Goal: Information Seeking & Learning: Learn about a topic

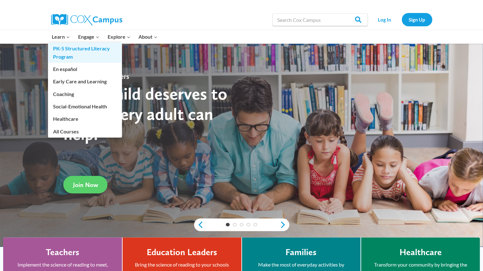
click at [68, 49] on link "PK-5 Structured Literacy Program" at bounding box center [85, 53] width 74 height 20
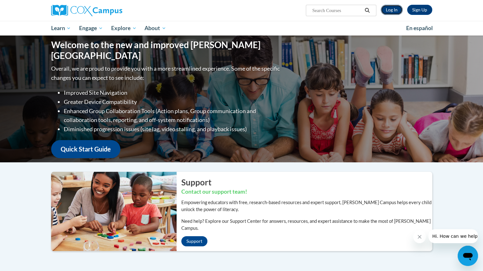
click at [391, 13] on link "Log In" at bounding box center [392, 10] width 22 height 10
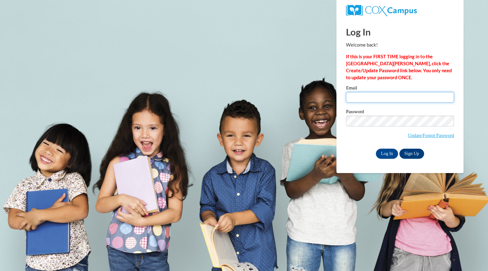
click at [371, 94] on input "Email" at bounding box center [400, 97] width 108 height 11
type input "[EMAIL_ADDRESS][DOMAIN_NAME]"
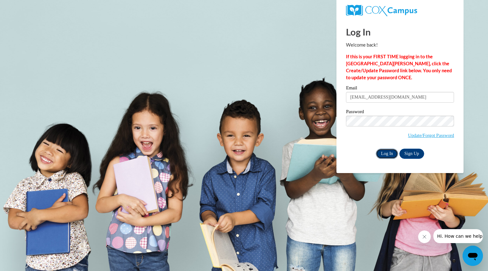
click at [382, 154] on input "Log In" at bounding box center [387, 154] width 22 height 10
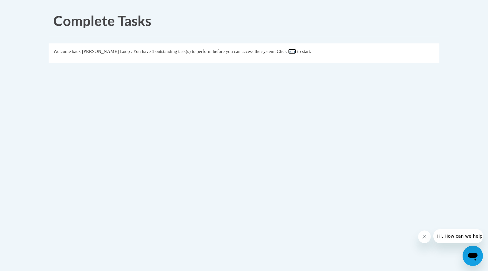
click at [296, 51] on link "here" at bounding box center [292, 51] width 8 height 5
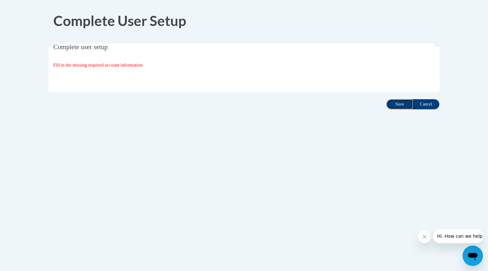
click at [399, 102] on input "Save" at bounding box center [399, 104] width 27 height 10
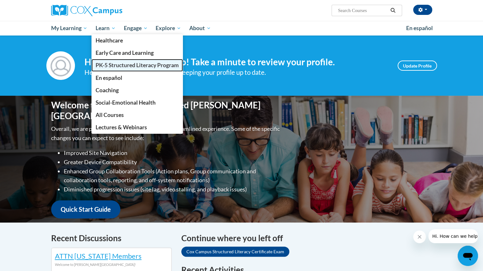
click at [109, 64] on span "PK-5 Structured Literacy Program" at bounding box center [137, 65] width 83 height 7
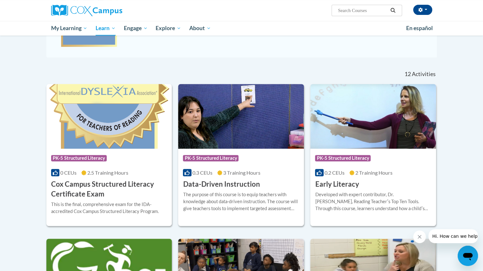
scroll to position [159, 0]
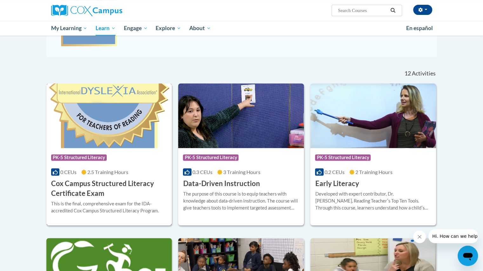
click at [113, 202] on div "This is the final, comprehensive exam for the IDA-accredited Cox Campus Structu…" at bounding box center [109, 208] width 116 height 14
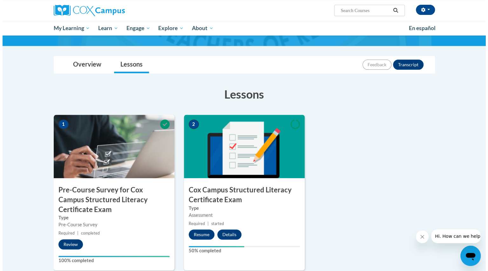
scroll to position [79, 0]
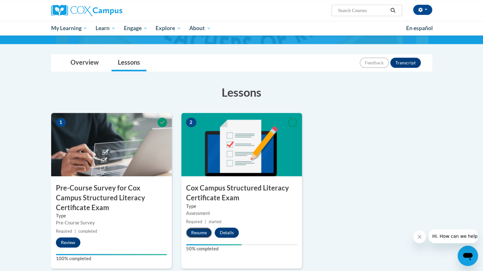
click at [201, 237] on button "Resume" at bounding box center [199, 233] width 26 height 10
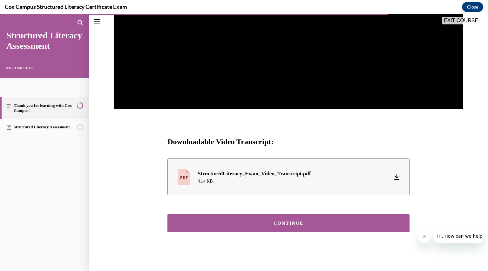
scroll to position [211, 0]
click at [289, 223] on div "CONTINUE" at bounding box center [288, 223] width 222 height 5
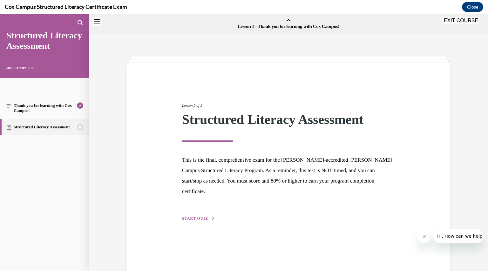
scroll to position [20, 0]
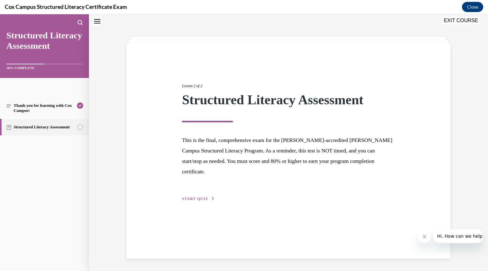
click at [199, 183] on div "Lesson 2 of 2 Structured Literacy Assessment This is the final, comprehensive e…" at bounding box center [288, 136] width 222 height 134
click at [197, 197] on span "START QUIZ" at bounding box center [195, 199] width 26 height 4
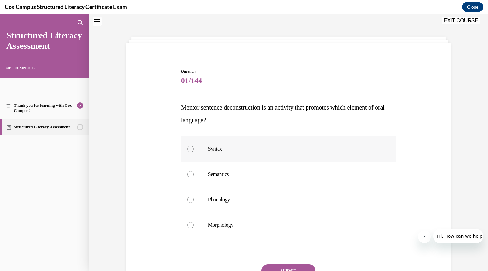
click at [188, 151] on div at bounding box center [190, 149] width 6 height 6
click at [188, 151] on input "Syntax" at bounding box center [190, 149] width 6 height 6
radio input "true"
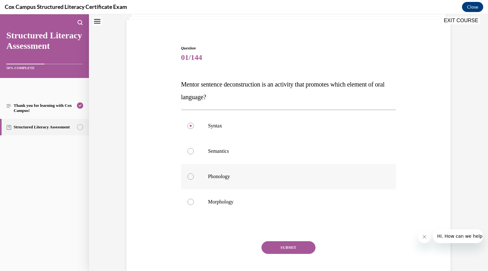
scroll to position [45, 0]
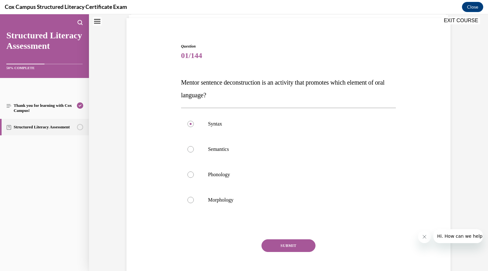
click at [292, 246] on button "SUBMIT" at bounding box center [288, 246] width 54 height 13
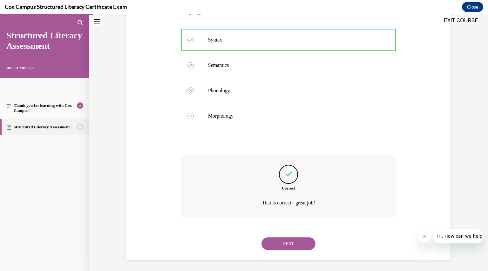
scroll to position [130, 0]
click at [292, 246] on button "NEXT" at bounding box center [288, 243] width 54 height 13
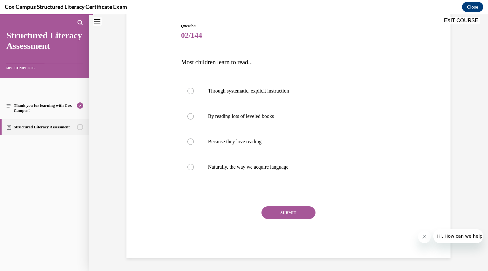
scroll to position [65, 0]
click at [190, 90] on div at bounding box center [190, 91] width 6 height 6
click at [190, 90] on input "Through systematic, explicit instruction" at bounding box center [190, 91] width 6 height 6
radio input "true"
click at [279, 210] on button "SUBMIT" at bounding box center [288, 213] width 54 height 13
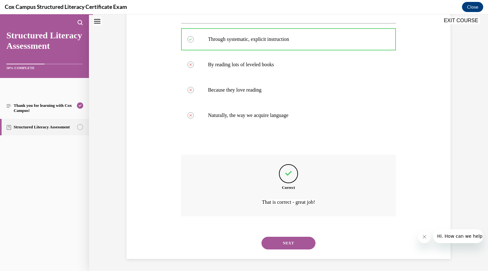
scroll to position [117, 0]
click at [283, 241] on button "NEXT" at bounding box center [288, 243] width 54 height 13
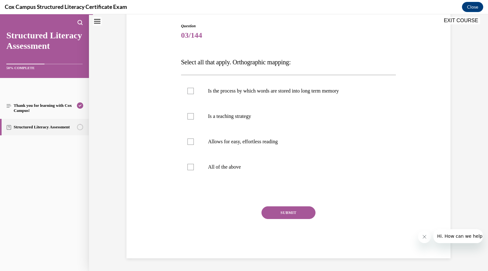
scroll to position [65, 0]
click at [187, 92] on div at bounding box center [190, 91] width 6 height 6
click at [187, 92] on input "Is the process by which words are stored into long term memory" at bounding box center [190, 91] width 6 height 6
checkbox input "true"
click at [188, 144] on div at bounding box center [190, 142] width 6 height 6
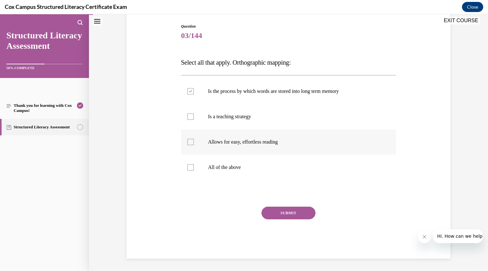
click at [188, 144] on input "Allows for easy, effortless reading" at bounding box center [190, 142] width 6 height 6
checkbox input "true"
click at [287, 212] on button "SUBMIT" at bounding box center [288, 213] width 54 height 13
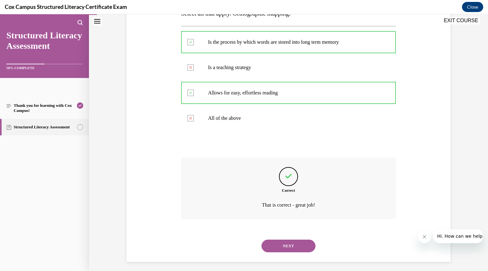
scroll to position [117, 0]
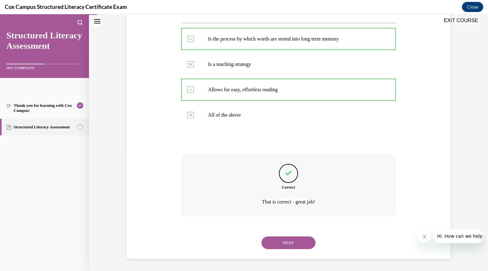
click at [286, 245] on button "NEXT" at bounding box center [288, 243] width 54 height 13
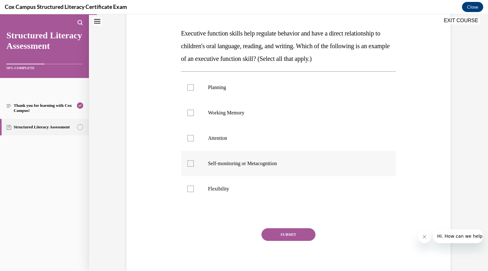
scroll to position [93, 0]
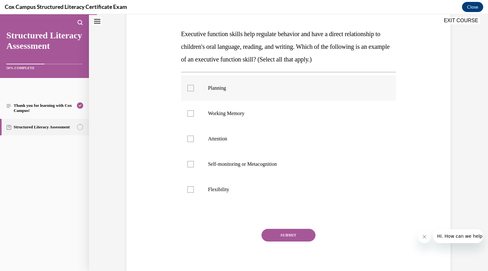
click at [188, 89] on div at bounding box center [190, 88] width 6 height 6
click at [188, 89] on input "Planning" at bounding box center [190, 88] width 6 height 6
checkbox input "true"
click at [189, 111] on div at bounding box center [190, 113] width 6 height 6
click at [189, 111] on input "Working Memory" at bounding box center [190, 113] width 6 height 6
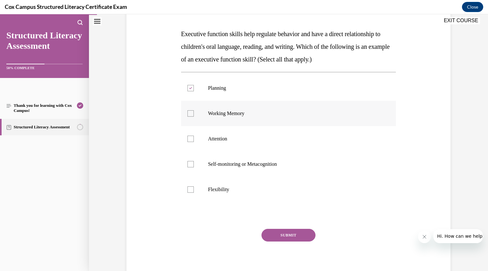
checkbox input "true"
click at [187, 135] on label "Attention" at bounding box center [288, 138] width 215 height 25
click at [187, 136] on input "Attention" at bounding box center [190, 139] width 6 height 6
checkbox input "true"
click at [188, 167] on div at bounding box center [190, 164] width 6 height 6
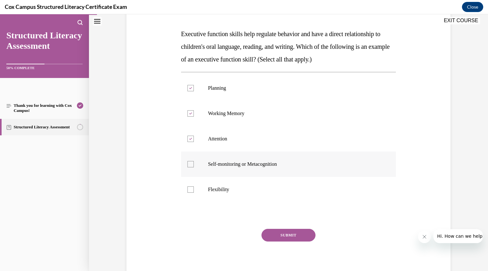
click at [188, 167] on input "Self-monitoring or Metacognition" at bounding box center [190, 164] width 6 height 6
checkbox input "true"
click at [190, 188] on div at bounding box center [190, 190] width 6 height 6
click at [190, 188] on input "Flexibility" at bounding box center [190, 190] width 6 height 6
checkbox input "true"
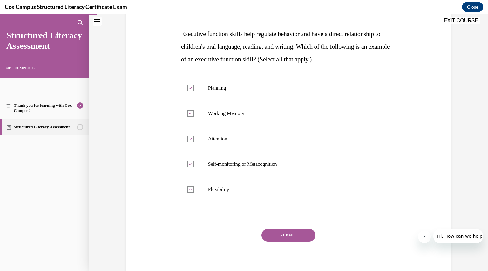
click at [286, 238] on button "SUBMIT" at bounding box center [288, 235] width 54 height 13
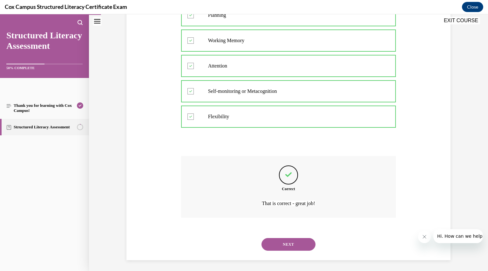
scroll to position [168, 0]
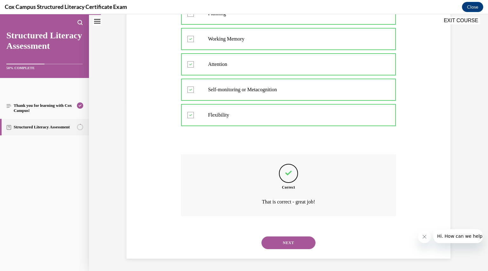
click at [286, 241] on button "NEXT" at bounding box center [288, 243] width 54 height 13
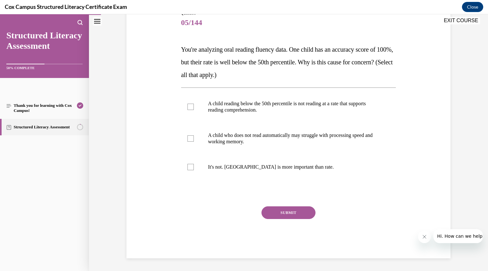
scroll to position [71, 0]
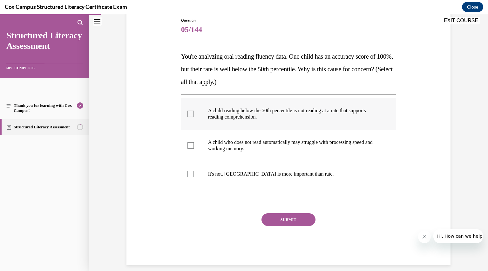
click at [189, 112] on div at bounding box center [190, 114] width 6 height 6
click at [189, 112] on input "A child reading below the 50th percentile is not reading at a rate that support…" at bounding box center [190, 114] width 6 height 6
checkbox input "true"
click at [190, 147] on div at bounding box center [190, 146] width 6 height 6
click at [190, 147] on input "A child who does not read automatically may struggle with processing speed and …" at bounding box center [190, 146] width 6 height 6
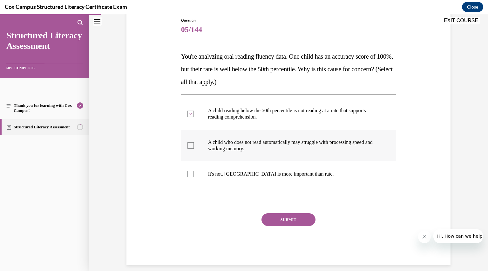
checkbox input "true"
click at [278, 221] on button "SUBMIT" at bounding box center [288, 220] width 54 height 13
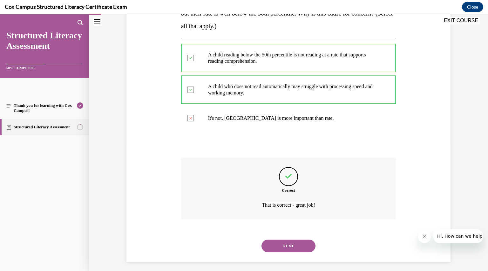
scroll to position [130, 0]
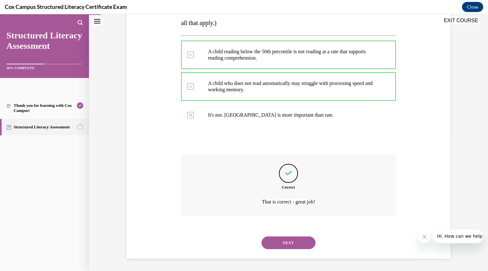
click at [283, 241] on button "NEXT" at bounding box center [288, 243] width 54 height 13
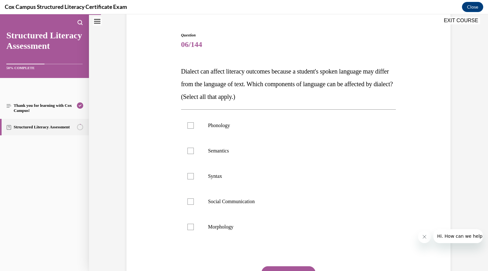
scroll to position [56, 0]
click at [187, 127] on div at bounding box center [190, 125] width 6 height 6
click at [187, 127] on input "Phonology" at bounding box center [190, 125] width 6 height 6
checkbox input "true"
click at [189, 155] on label "Semantics" at bounding box center [288, 150] width 215 height 25
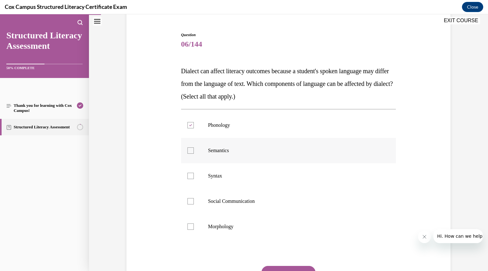
click at [189, 154] on input "Semantics" at bounding box center [190, 151] width 6 height 6
checkbox input "true"
click at [187, 180] on label "Syntax" at bounding box center [288, 176] width 215 height 25
click at [187, 179] on input "Syntax" at bounding box center [190, 176] width 6 height 6
checkbox input "true"
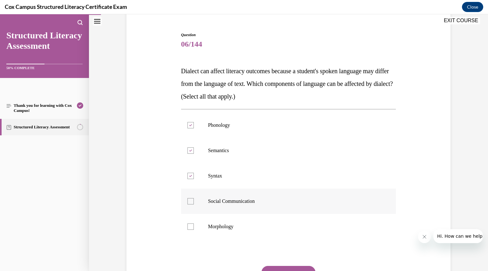
click at [190, 203] on div at bounding box center [190, 201] width 6 height 6
click at [190, 203] on input "Social Communication" at bounding box center [190, 201] width 6 height 6
checkbox input "true"
click at [189, 228] on div at bounding box center [190, 227] width 6 height 6
click at [189, 228] on input "Morphology" at bounding box center [190, 227] width 6 height 6
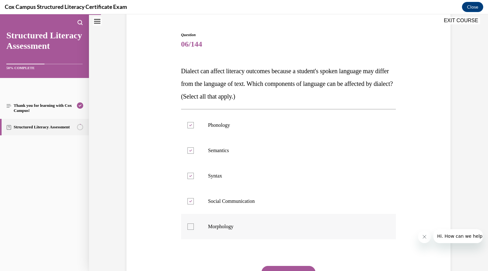
checkbox input "true"
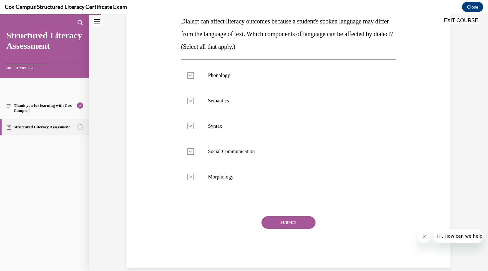
click at [291, 218] on button "SUBMIT" at bounding box center [288, 223] width 54 height 13
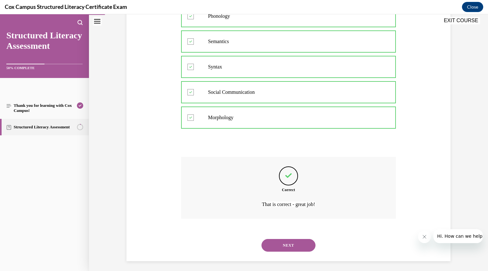
scroll to position [168, 0]
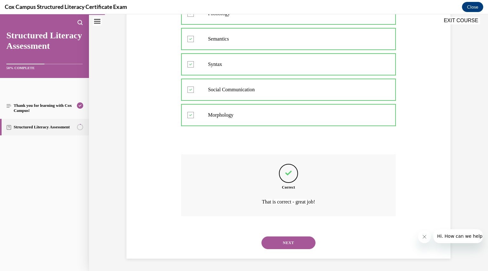
click at [291, 244] on button "NEXT" at bounding box center [288, 243] width 54 height 13
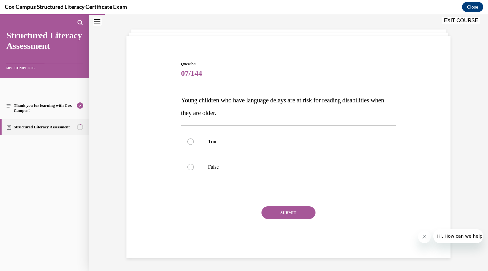
scroll to position [27, 0]
click at [192, 141] on label "True" at bounding box center [288, 142] width 215 height 25
click at [192, 141] on input "True" at bounding box center [190, 142] width 6 height 6
radio input "true"
click at [299, 207] on button "SUBMIT" at bounding box center [288, 213] width 54 height 13
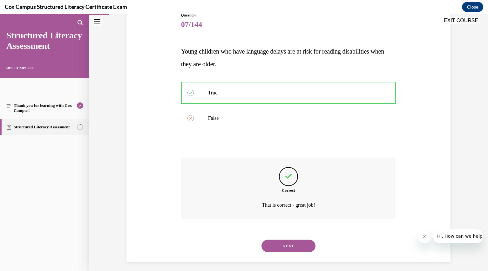
scroll to position [79, 0]
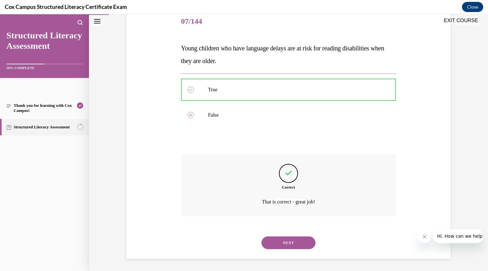
click at [290, 242] on button "NEXT" at bounding box center [288, 243] width 54 height 13
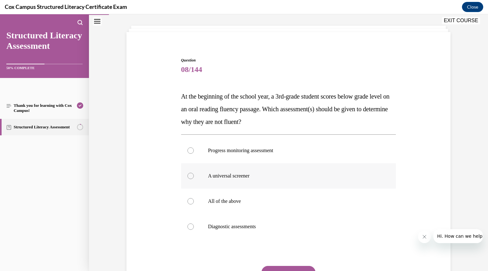
scroll to position [32, 0]
click at [189, 226] on div at bounding box center [190, 226] width 6 height 6
click at [189, 226] on input "Diagnostic assessments" at bounding box center [190, 226] width 6 height 6
radio input "true"
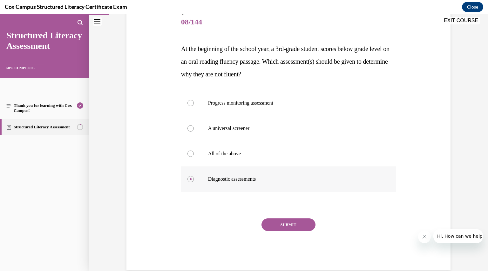
scroll to position [90, 0]
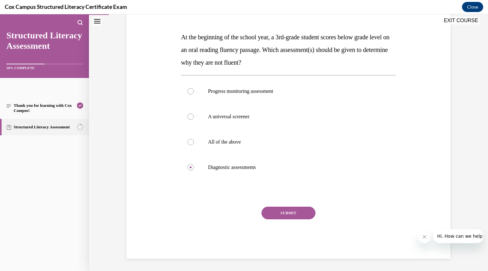
click at [295, 216] on button "SUBMIT" at bounding box center [288, 213] width 54 height 13
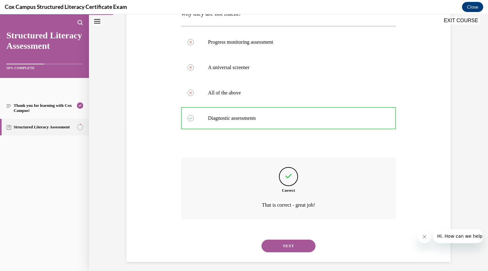
scroll to position [143, 0]
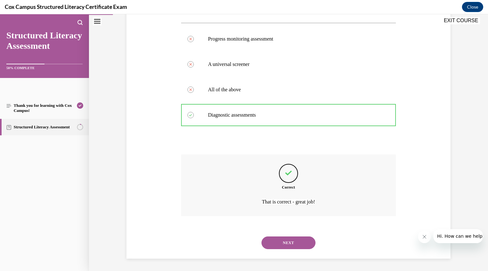
click at [286, 245] on button "NEXT" at bounding box center [288, 243] width 54 height 13
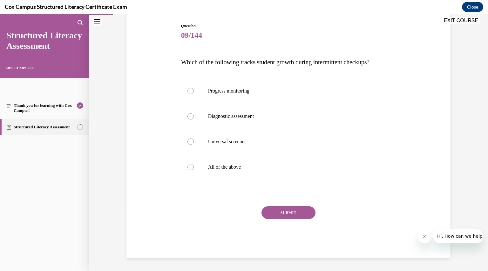
scroll to position [65, 0]
click at [187, 92] on div at bounding box center [190, 91] width 6 height 6
click at [187, 92] on input "Progress monitoring" at bounding box center [190, 91] width 6 height 6
radio input "true"
click at [279, 214] on button "SUBMIT" at bounding box center [288, 213] width 54 height 13
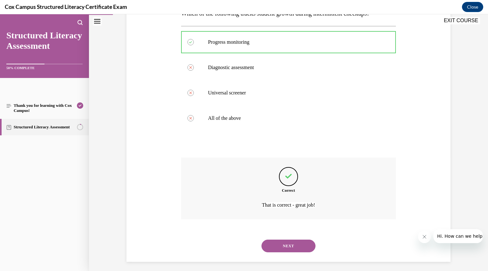
scroll to position [117, 0]
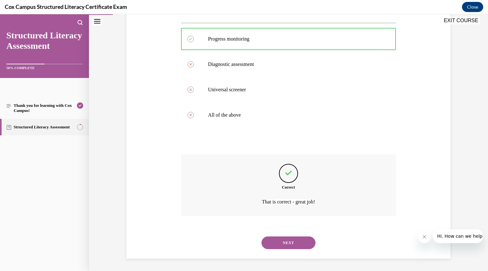
click at [284, 246] on button "NEXT" at bounding box center [288, 243] width 54 height 13
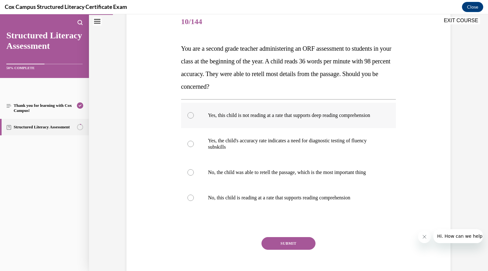
scroll to position [79, 0]
click at [187, 118] on div at bounding box center [190, 115] width 6 height 6
click at [187, 118] on input "Yes, this child is not reading at a rate that supports deep reading comprehensi…" at bounding box center [190, 115] width 6 height 6
radio input "true"
click at [288, 250] on button "SUBMIT" at bounding box center [288, 243] width 54 height 13
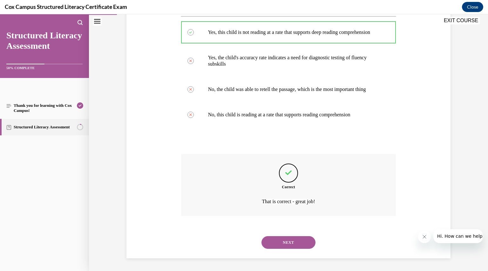
scroll to position [174, 0]
click at [291, 243] on button "NEXT" at bounding box center [288, 243] width 54 height 13
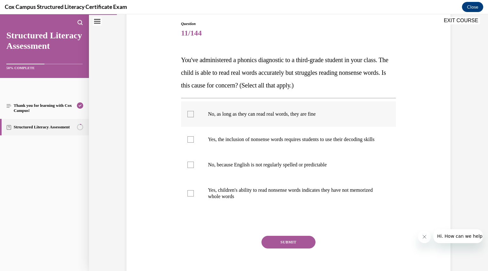
scroll to position [78, 0]
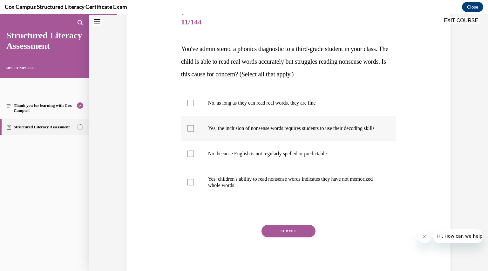
click at [188, 132] on div at bounding box center [190, 128] width 6 height 6
click at [188, 132] on input "Yes, the inclusion of nonsense words requires students to use their decoding sk…" at bounding box center [190, 128] width 6 height 6
checkbox input "true"
click at [188, 186] on div at bounding box center [190, 182] width 6 height 6
click at [188, 186] on input "Yes, children's ability to read nonsense words indicates they have not memorize…" at bounding box center [190, 182] width 6 height 6
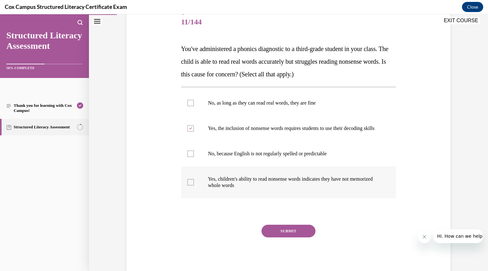
checkbox input "true"
click at [273, 238] on button "SUBMIT" at bounding box center [288, 231] width 54 height 13
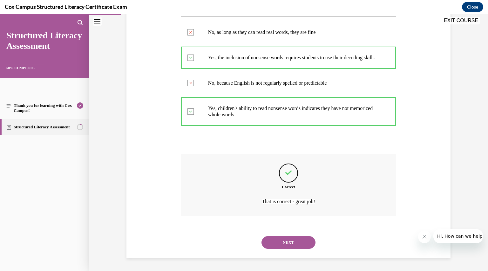
scroll to position [155, 0]
click at [276, 241] on button "NEXT" at bounding box center [288, 243] width 54 height 13
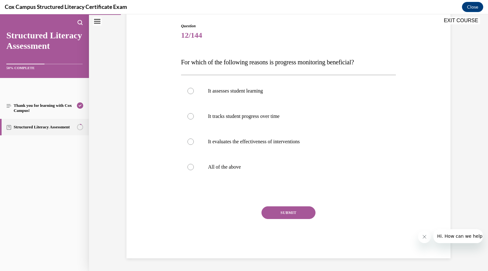
scroll to position [65, 0]
click at [188, 169] on div at bounding box center [190, 167] width 6 height 6
click at [188, 169] on input "All of the above" at bounding box center [190, 167] width 6 height 6
radio input "true"
click at [273, 215] on button "SUBMIT" at bounding box center [288, 213] width 54 height 13
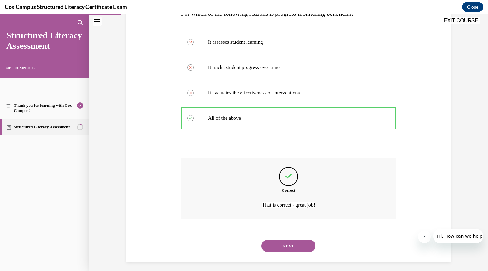
scroll to position [117, 0]
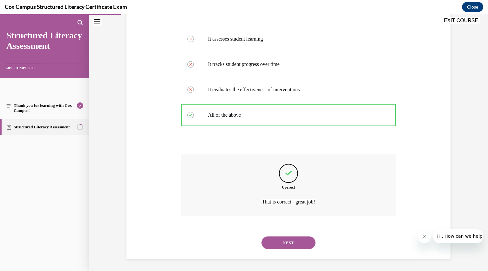
click at [277, 243] on button "NEXT" at bounding box center [288, 243] width 54 height 13
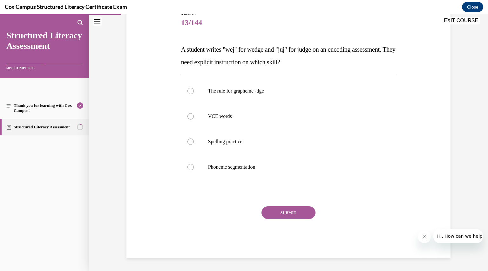
scroll to position [71, 0]
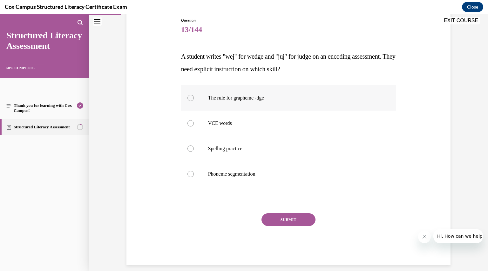
click at [187, 96] on div at bounding box center [190, 98] width 6 height 6
click at [187, 96] on input "The rule for grapheme -dge" at bounding box center [190, 98] width 6 height 6
radio input "true"
click at [300, 215] on button "SUBMIT" at bounding box center [288, 220] width 54 height 13
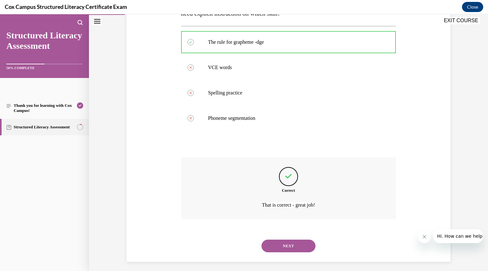
scroll to position [130, 0]
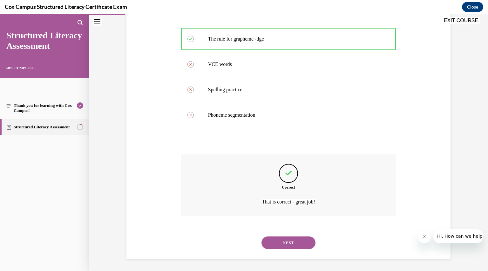
click at [286, 244] on button "NEXT" at bounding box center [288, 243] width 54 height 13
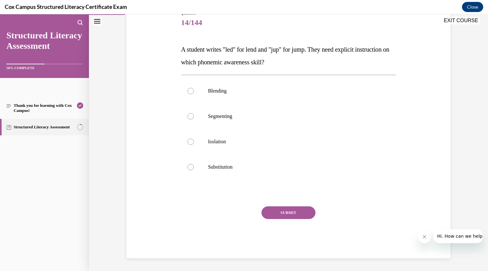
scroll to position [71, 0]
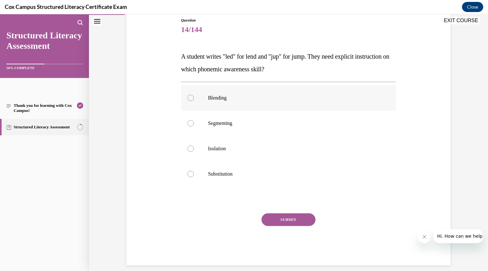
click at [187, 98] on div at bounding box center [190, 98] width 6 height 6
click at [187, 98] on input "Blending" at bounding box center [190, 98] width 6 height 6
radio input "true"
click at [265, 217] on button "SUBMIT" at bounding box center [288, 220] width 54 height 13
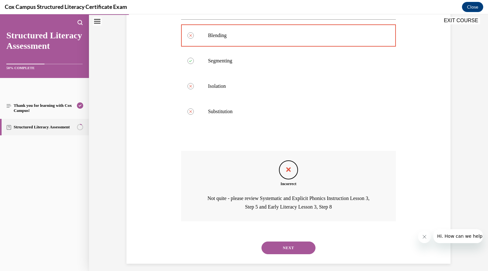
scroll to position [138, 0]
